Goal: Information Seeking & Learning: Learn about a topic

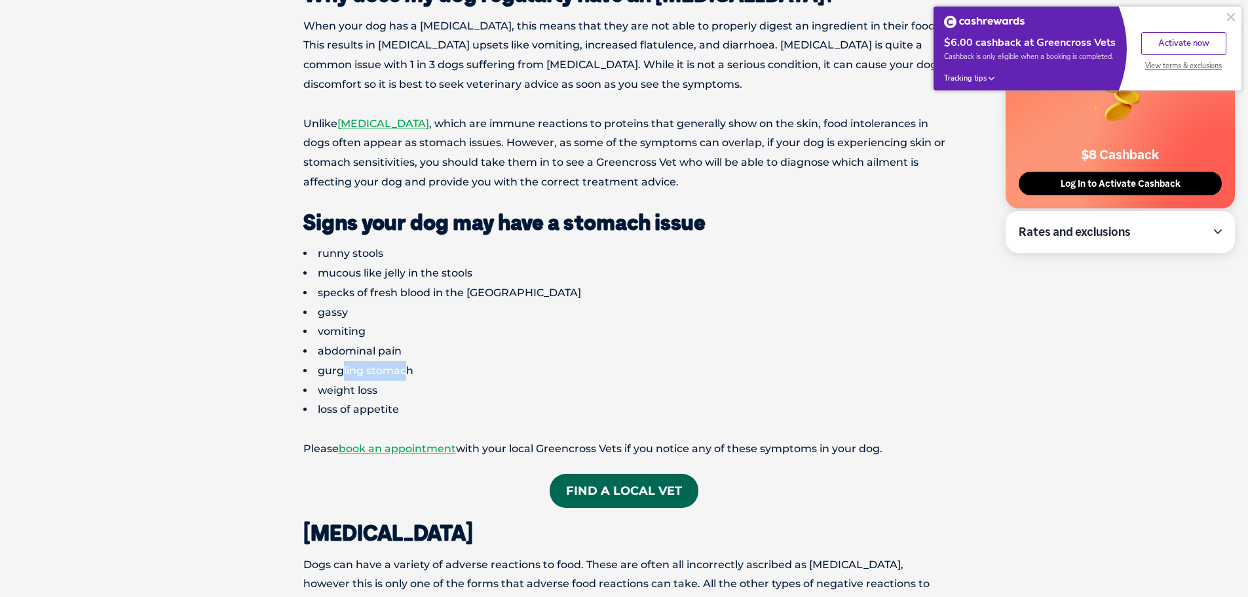
drag, startPoint x: 407, startPoint y: 368, endPoint x: 342, endPoint y: 370, distance: 64.9
click at [342, 370] on li "gurgling stomach" at bounding box center [624, 371] width 642 height 20
click at [360, 370] on li "gurgling stomach" at bounding box center [624, 371] width 642 height 20
drag, startPoint x: 382, startPoint y: 275, endPoint x: 425, endPoint y: 273, distance: 43.3
click at [425, 273] on li "mucous like jelly in the stools" at bounding box center [624, 273] width 642 height 20
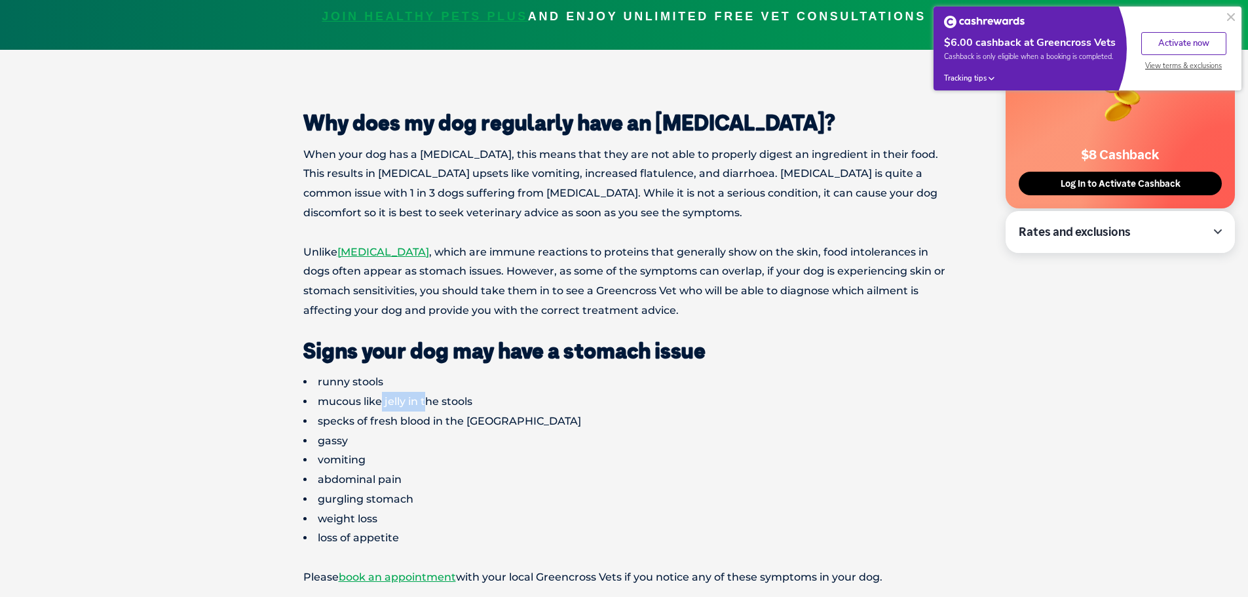
scroll to position [459, 0]
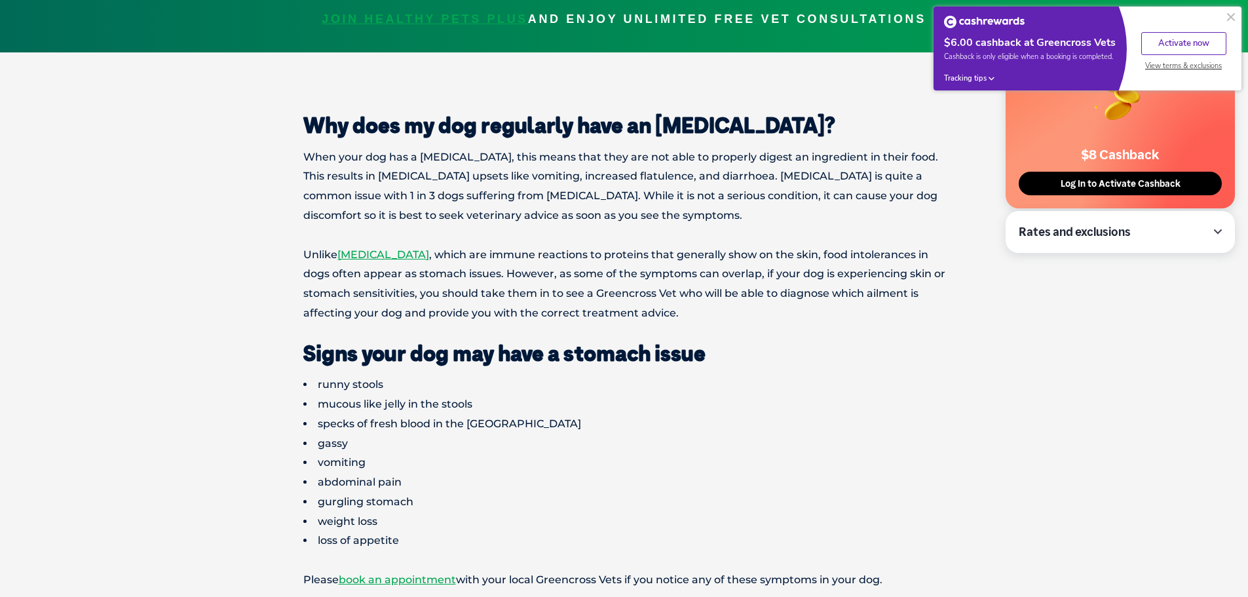
click at [510, 277] on p "Unlike [MEDICAL_DATA] , which are immune reactions to proteins that generally s…" at bounding box center [624, 284] width 642 height 78
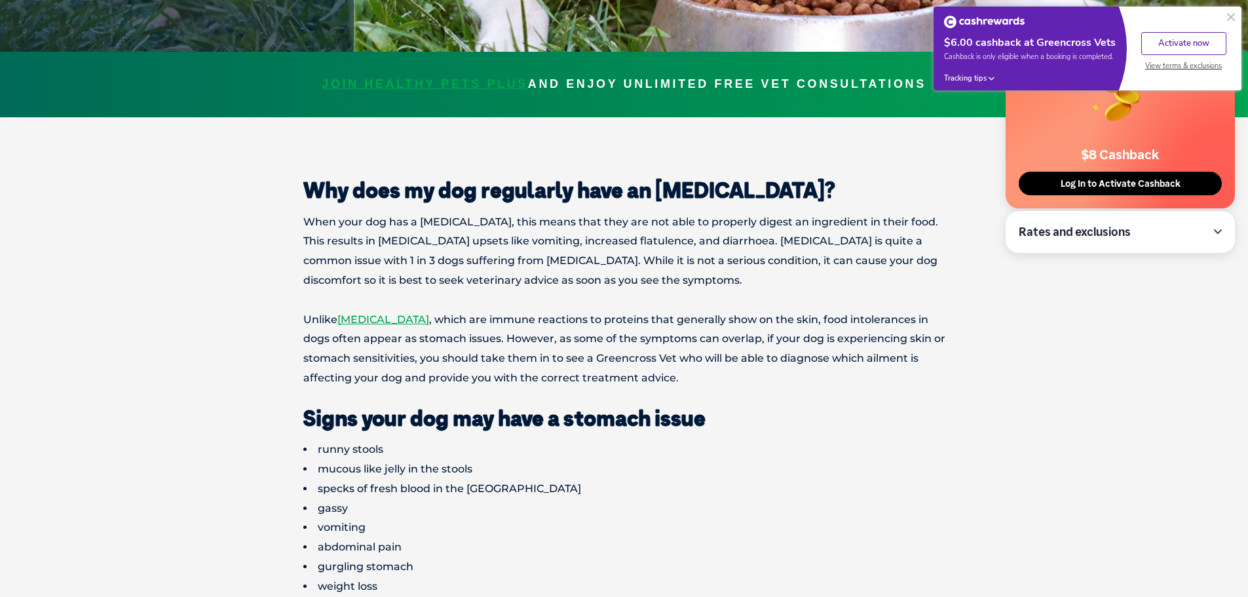
scroll to position [393, 0]
drag, startPoint x: 517, startPoint y: 261, endPoint x: 545, endPoint y: 263, distance: 27.6
click at [545, 263] on p "When your dog has a [MEDICAL_DATA], this means that they are not able to proper…" at bounding box center [624, 252] width 642 height 78
click at [588, 264] on p "When your dog has a [MEDICAL_DATA], this means that they are not able to proper…" at bounding box center [624, 252] width 642 height 78
drag, startPoint x: 654, startPoint y: 263, endPoint x: 717, endPoint y: 263, distance: 62.9
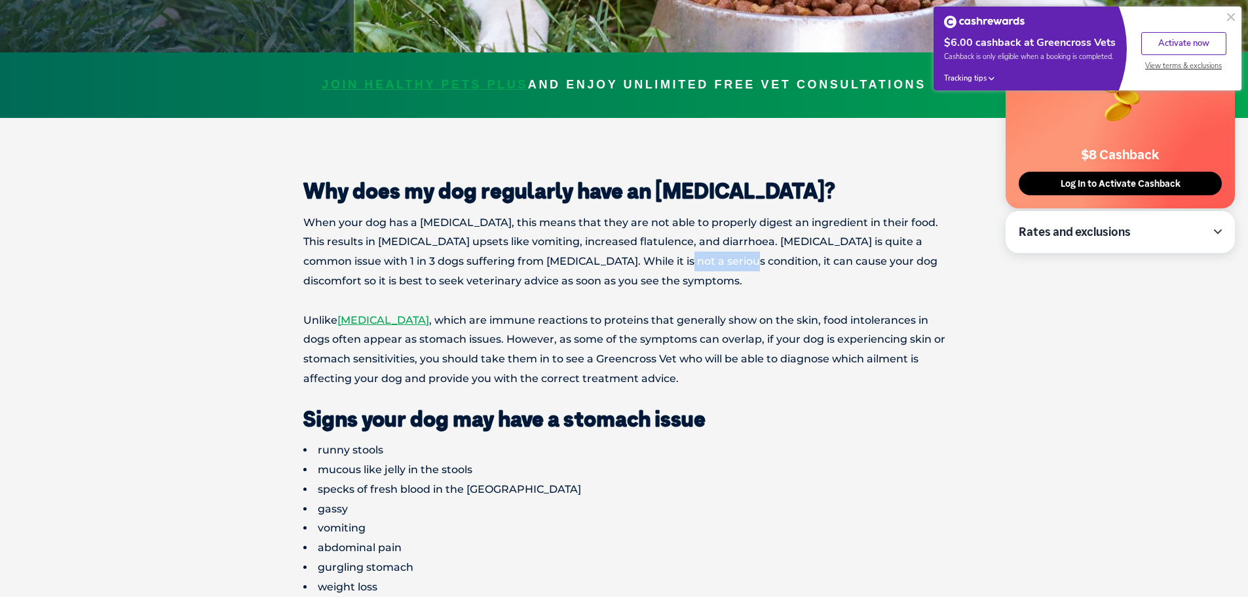
click at [717, 263] on p "When your dog has a [MEDICAL_DATA], this means that they are not able to proper…" at bounding box center [624, 252] width 642 height 78
click at [563, 277] on p "When your dog has a [MEDICAL_DATA], this means that they are not able to proper…" at bounding box center [624, 252] width 642 height 78
